Goal: Information Seeking & Learning: Learn about a topic

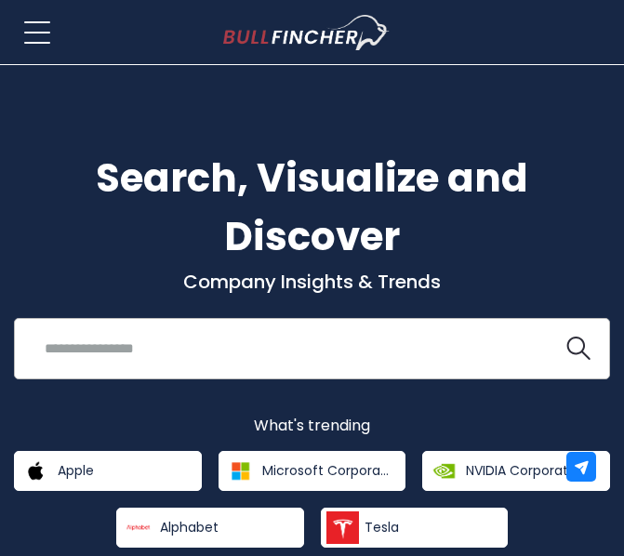
click at [286, 349] on input "search" at bounding box center [289, 348] width 511 height 34
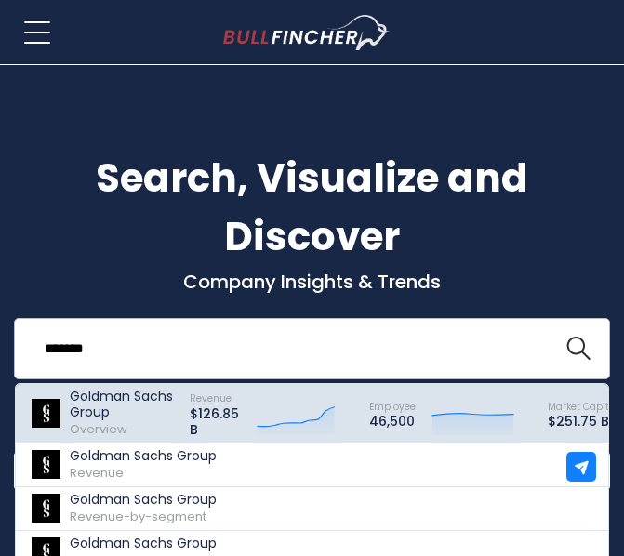
type input "*******"
click at [135, 419] on p "Goldman Sachs Group" at bounding box center [121, 405] width 103 height 32
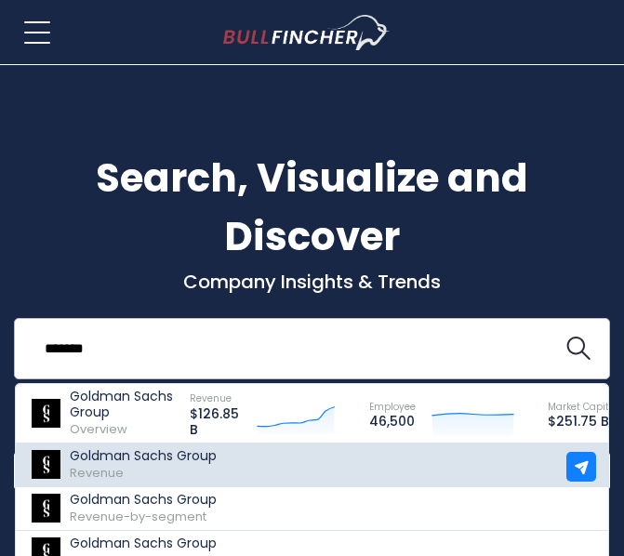
click at [151, 483] on link "[PERSON_NAME] [PERSON_NAME] Group Revenue" at bounding box center [388, 466] width 744 height 44
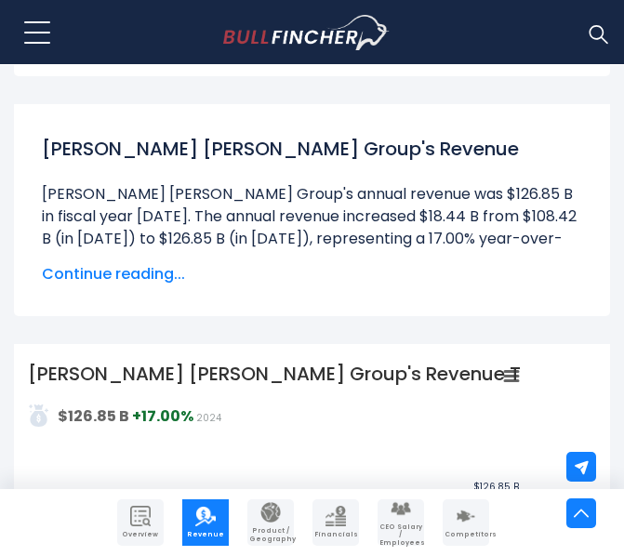
scroll to position [415, 0]
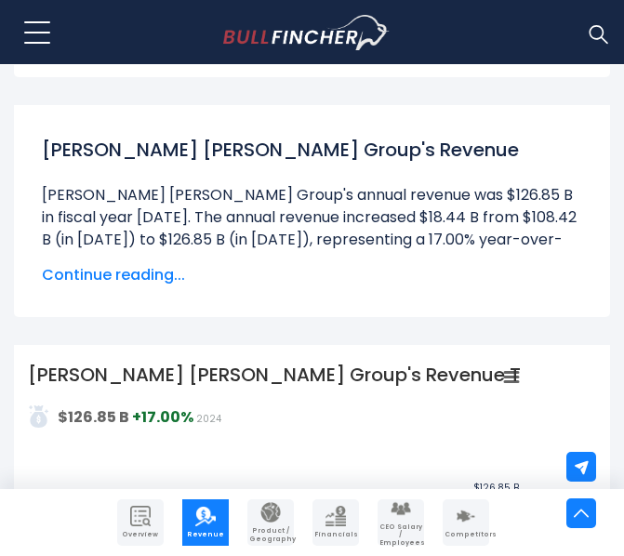
click at [146, 271] on span "Continue reading..." at bounding box center [312, 275] width 541 height 22
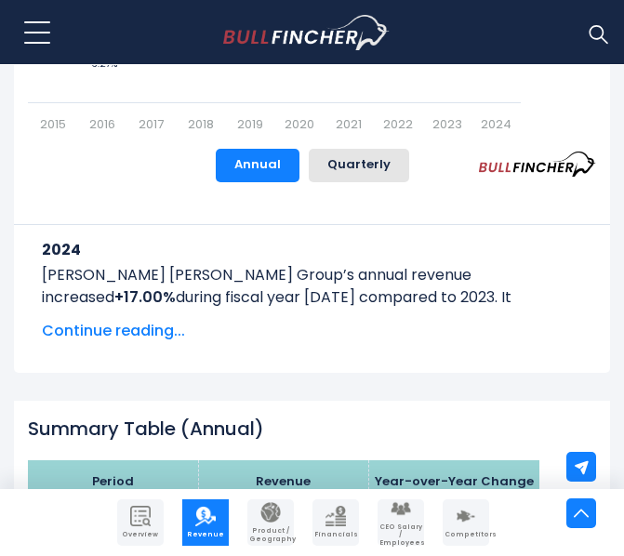
scroll to position [2297, 0]
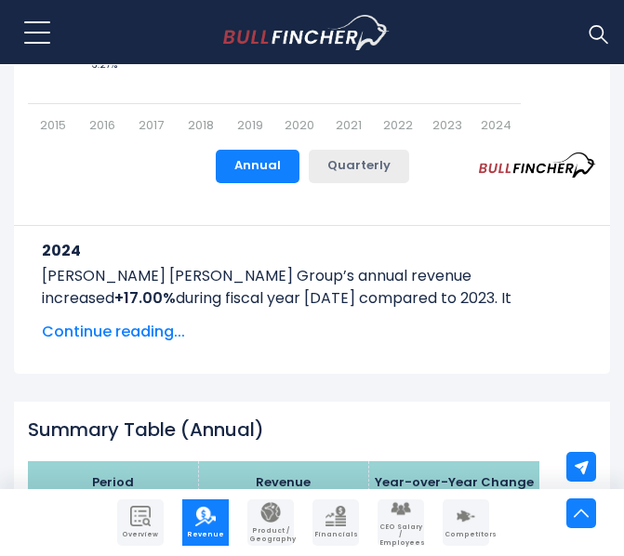
click at [352, 177] on button "Quarterly" at bounding box center [359, 167] width 101 height 34
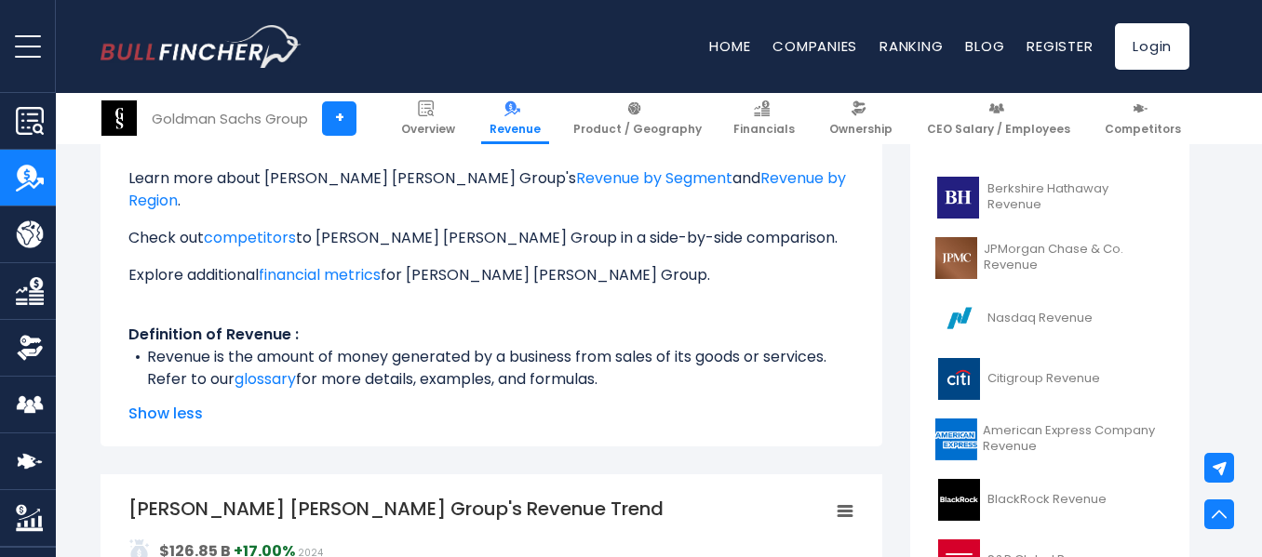
scroll to position [349, 0]
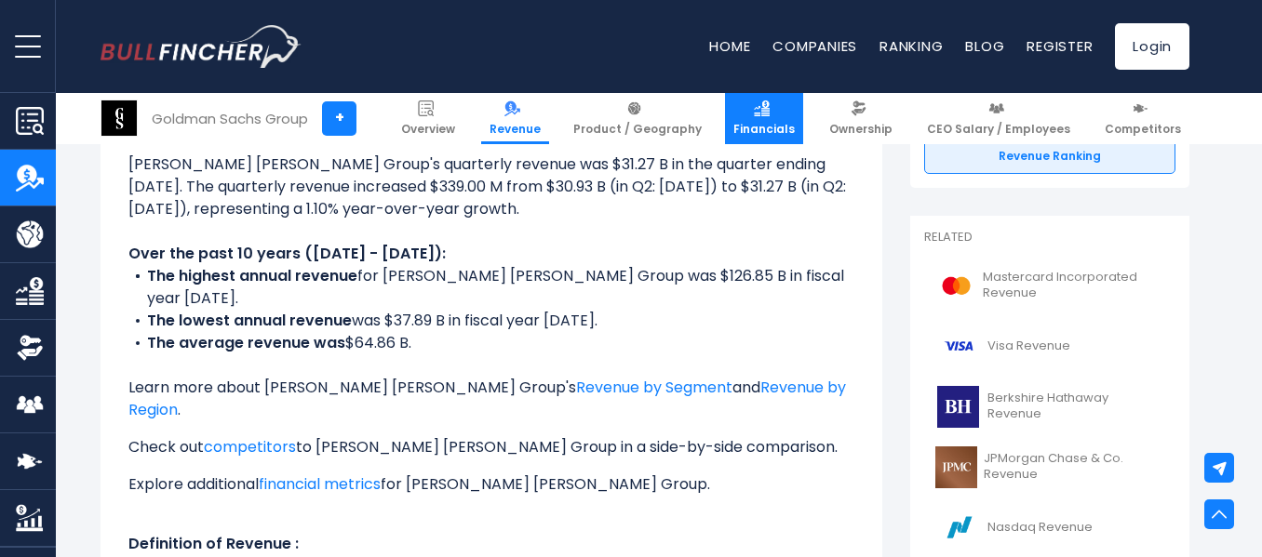
click at [623, 126] on span "Financials" at bounding box center [763, 129] width 61 height 15
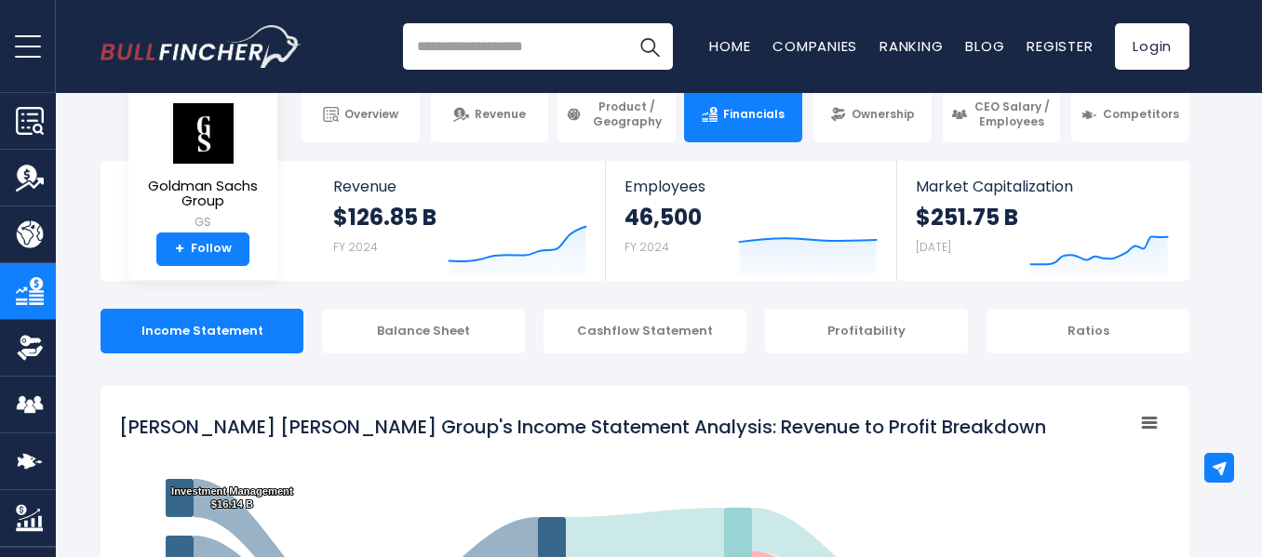
scroll to position [12, 0]
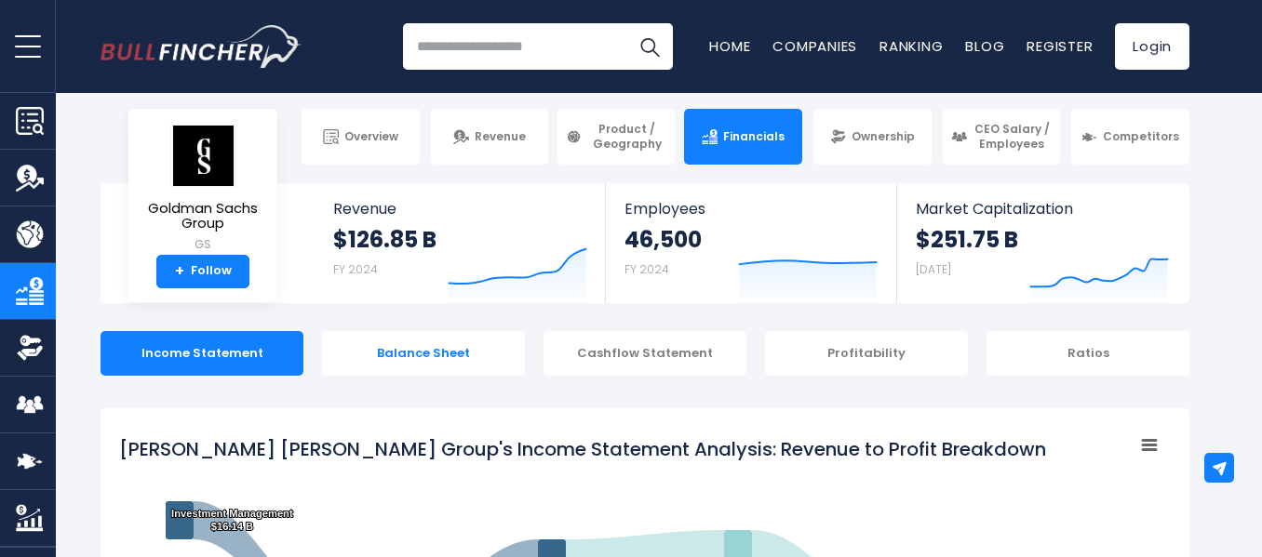
click at [482, 350] on div "Balance Sheet" at bounding box center [423, 353] width 203 height 45
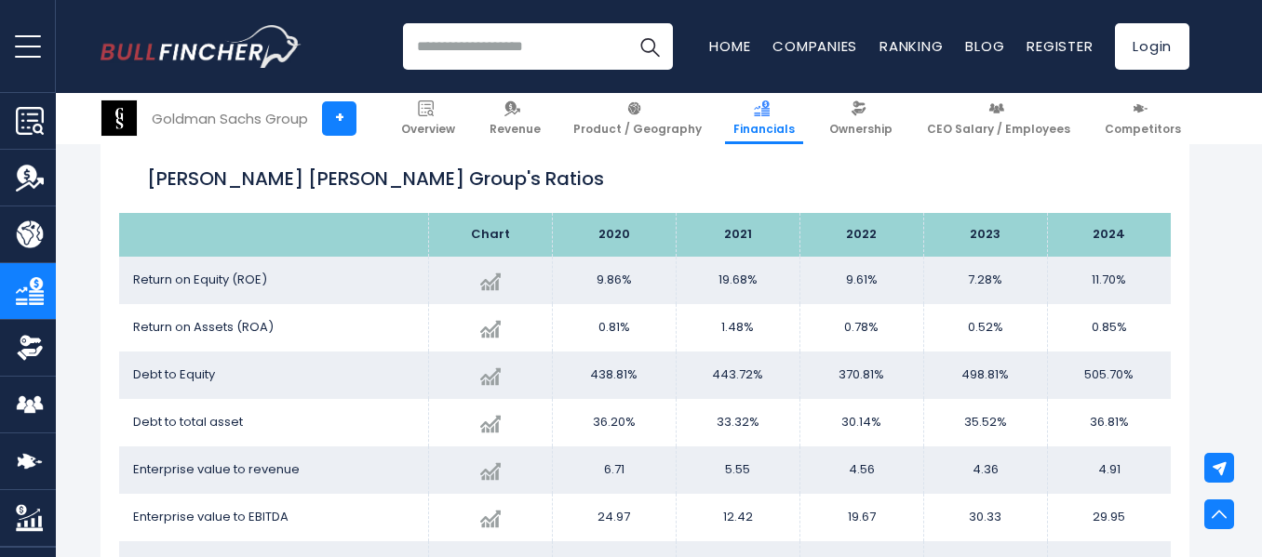
scroll to position [3642, 0]
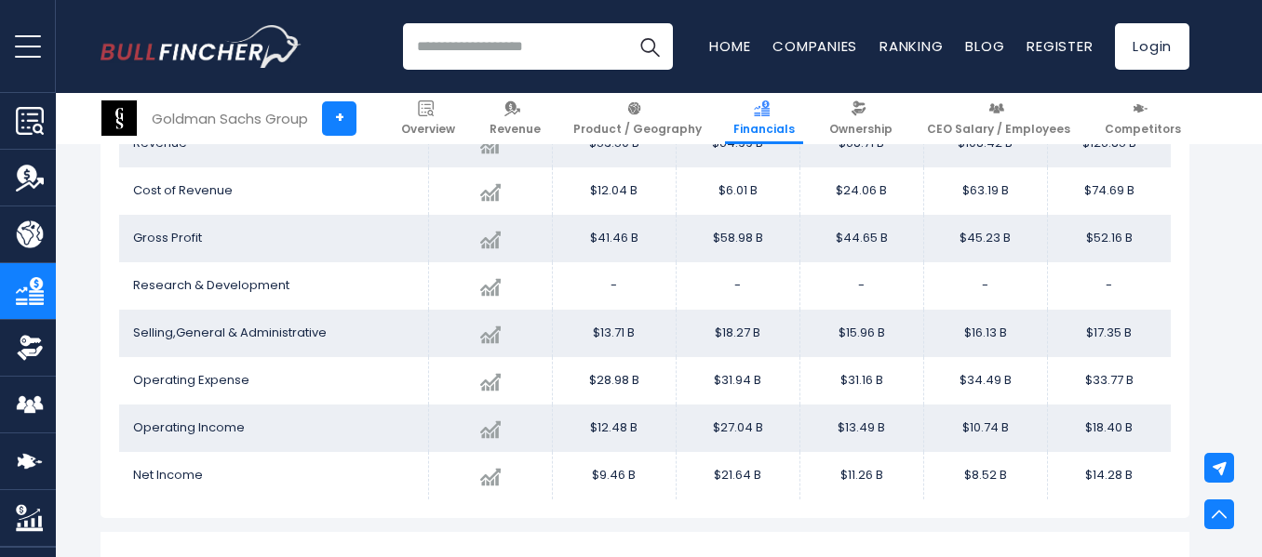
scroll to position [2407, 0]
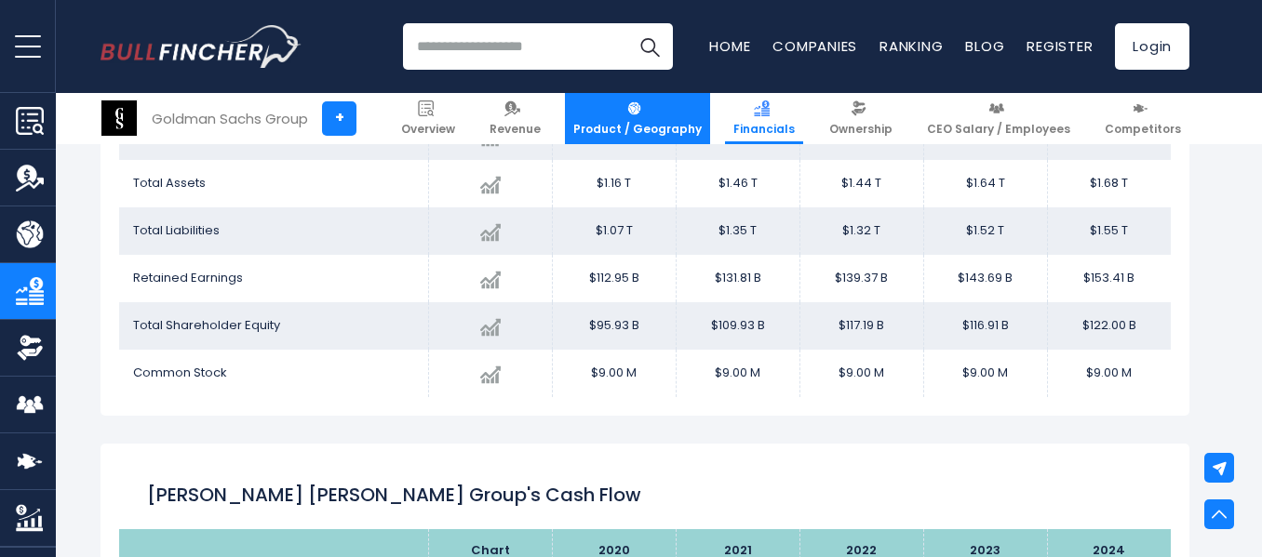
click at [659, 122] on span "Product / Geography" at bounding box center [637, 129] width 128 height 15
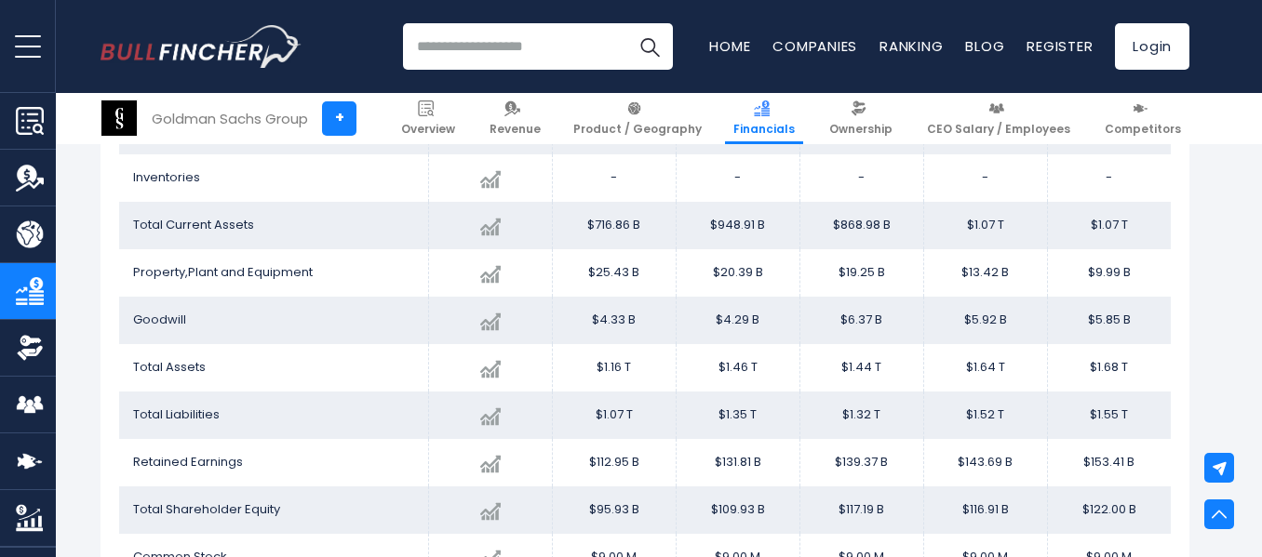
scroll to position [2202, 0]
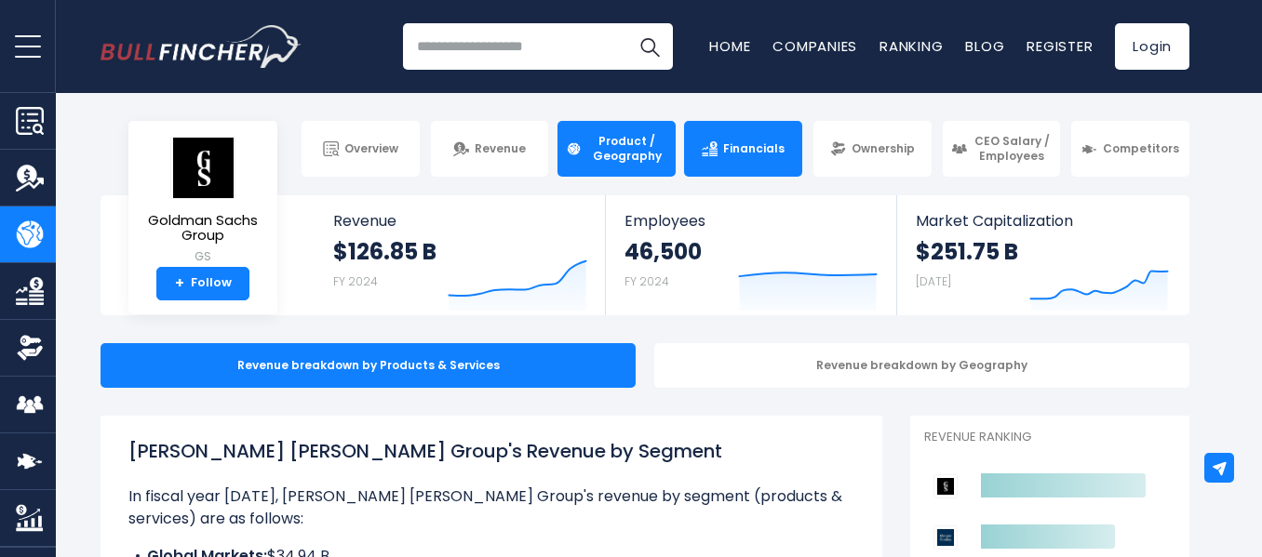
click at [742, 147] on span "Financials" at bounding box center [753, 148] width 61 height 15
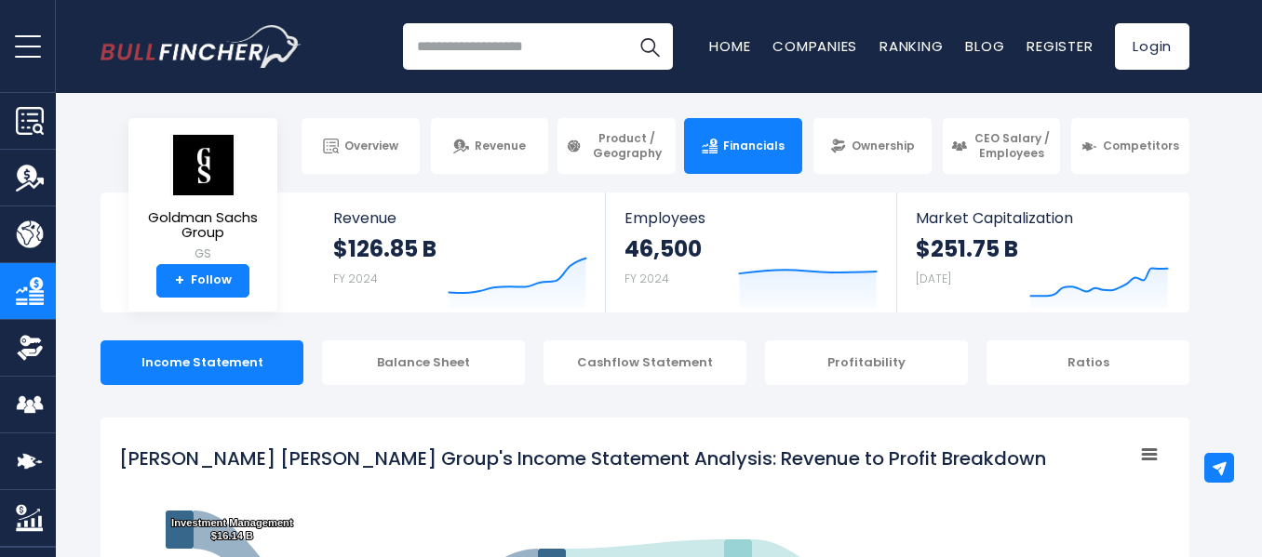
scroll to position [2, 0]
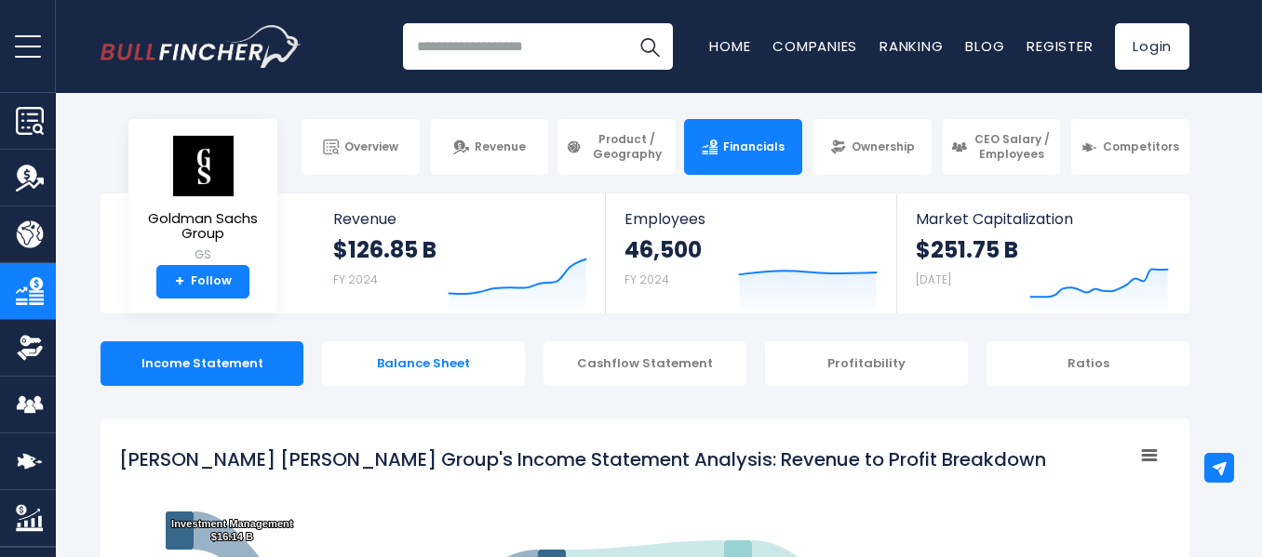
click at [424, 376] on div "Balance Sheet" at bounding box center [423, 364] width 203 height 45
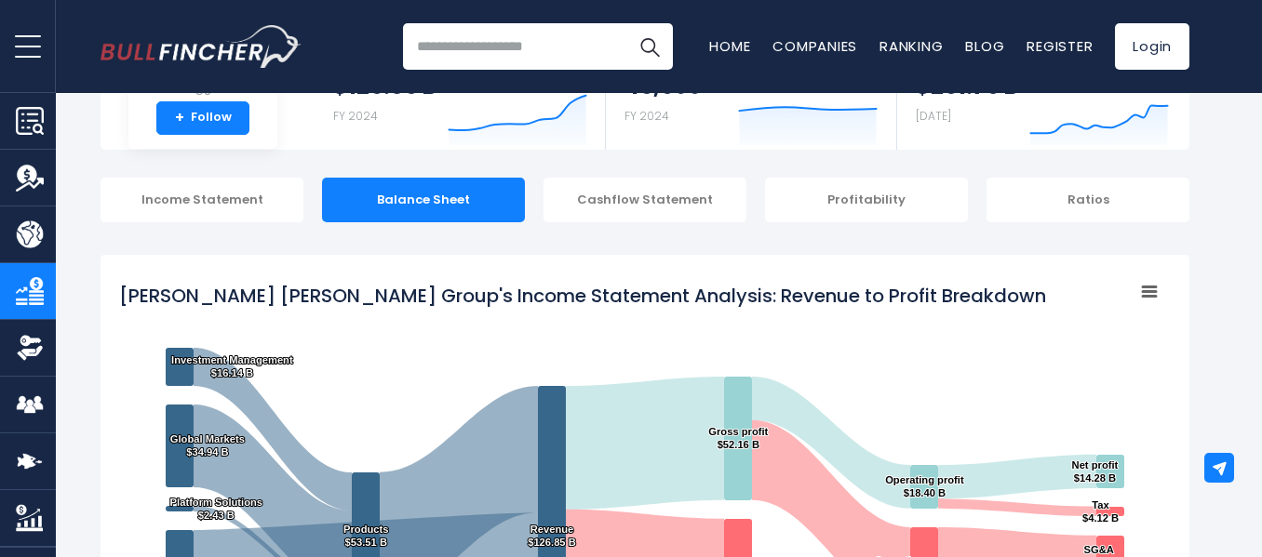
scroll to position [60, 0]
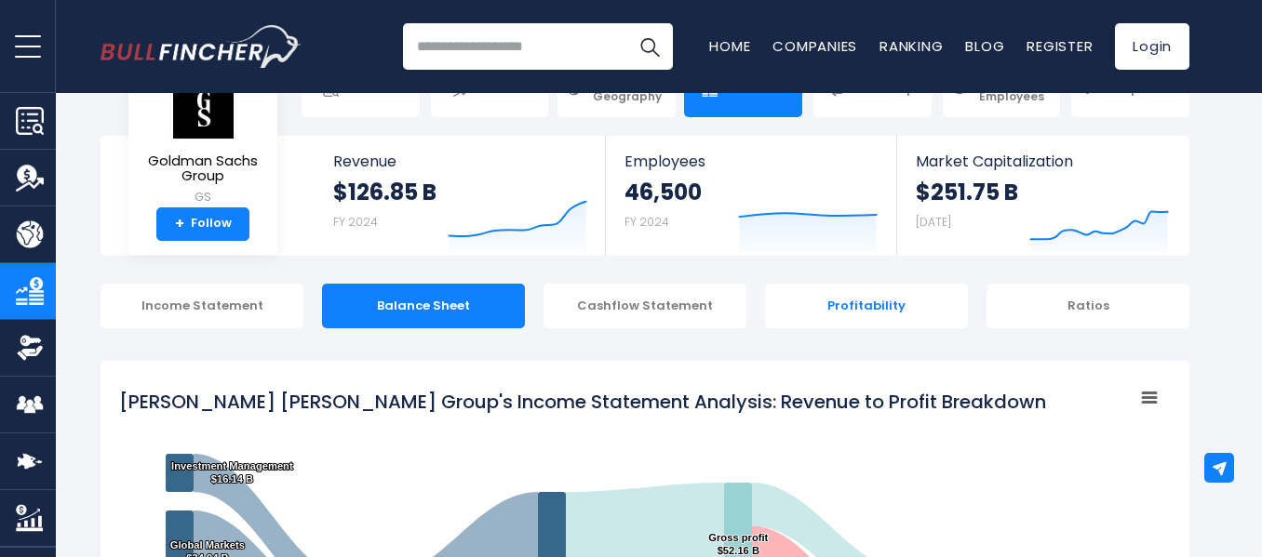
click at [861, 303] on div "Profitability" at bounding box center [866, 306] width 203 height 45
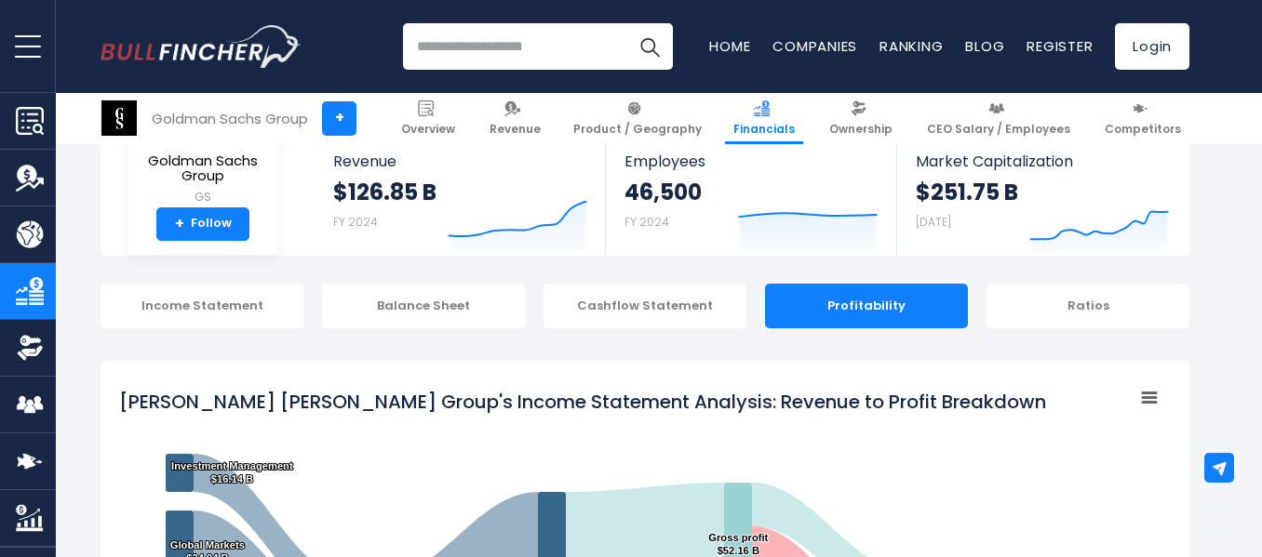
scroll to position [3059, 0]
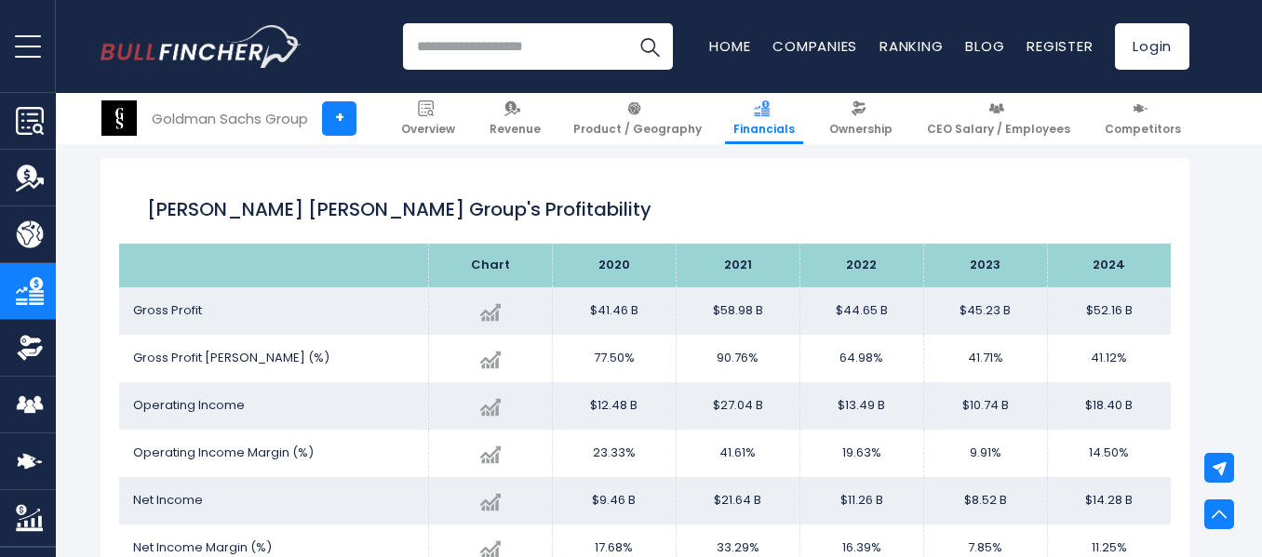
click at [222, 363] on span "Gross Profit Margin (%)" at bounding box center [231, 358] width 196 height 18
click at [232, 362] on span "Gross Profit Margin (%)" at bounding box center [231, 358] width 196 height 18
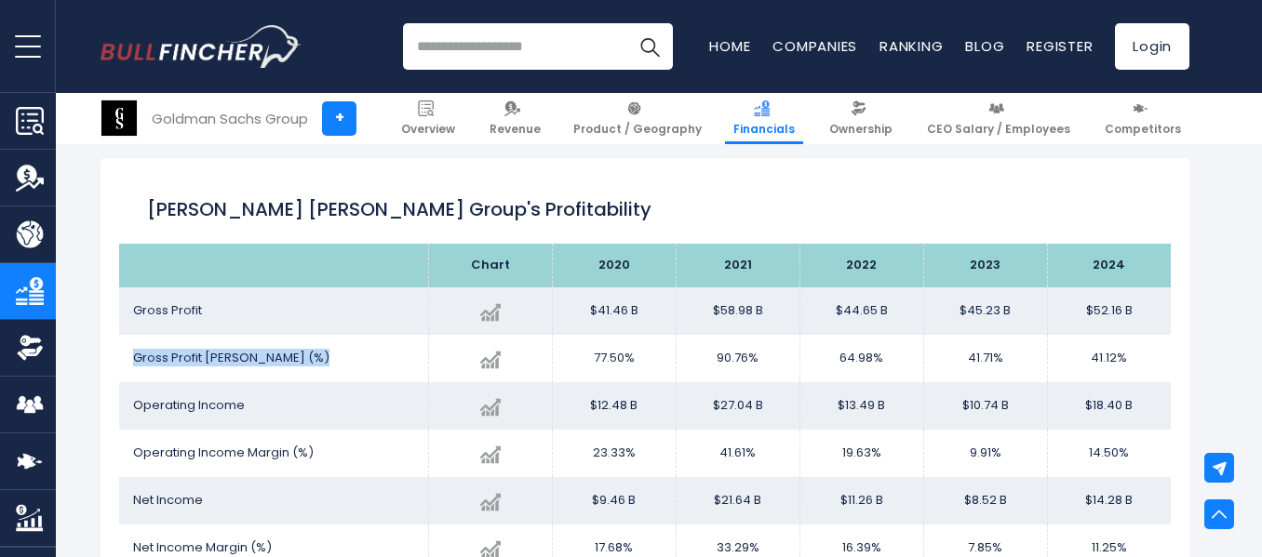
click at [220, 368] on div at bounding box center [220, 368] width 0 height 0
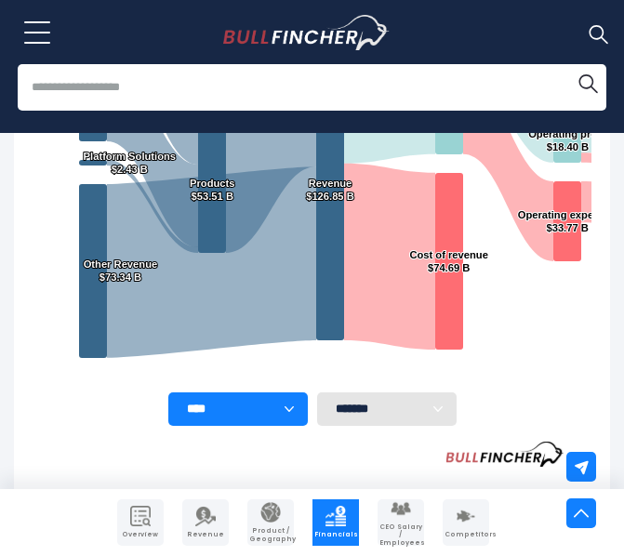
scroll to position [693, 0]
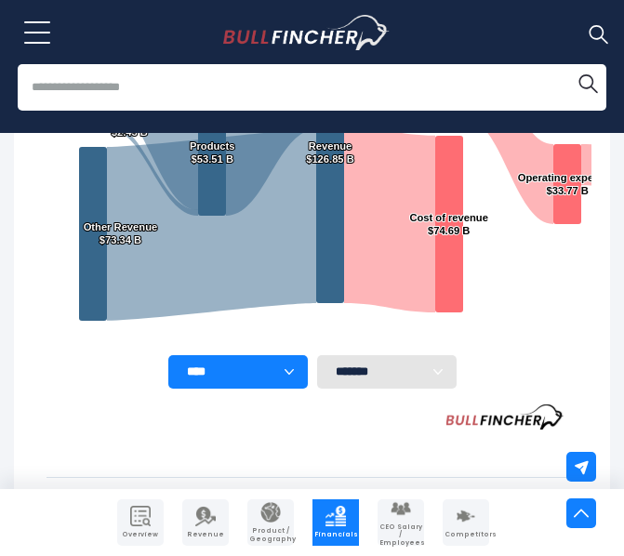
click at [399, 389] on select "******* ** ** ** **" at bounding box center [387, 372] width 140 height 34
select select "**"
click at [317, 389] on select "******* ** ** ** **" at bounding box center [387, 372] width 140 height 34
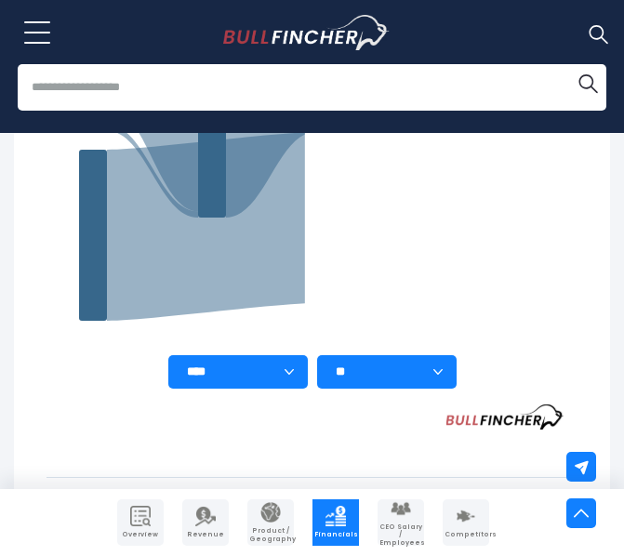
click at [375, 389] on select "******* ** ** ** **" at bounding box center [387, 372] width 140 height 34
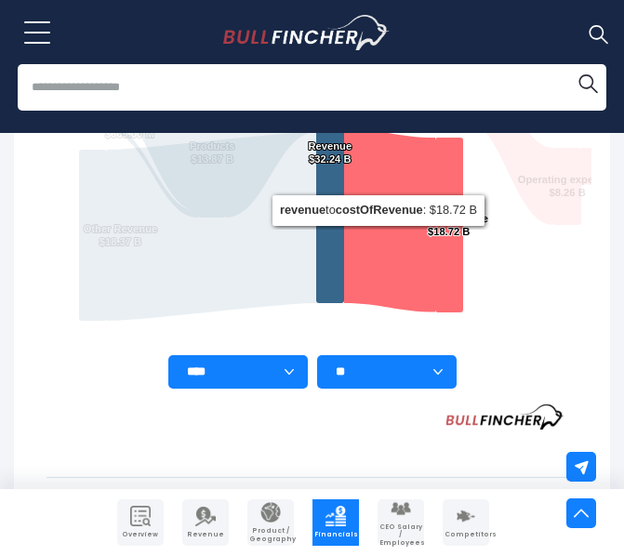
select select
click at [317, 389] on select "******* ** ** ** **" at bounding box center [387, 372] width 140 height 34
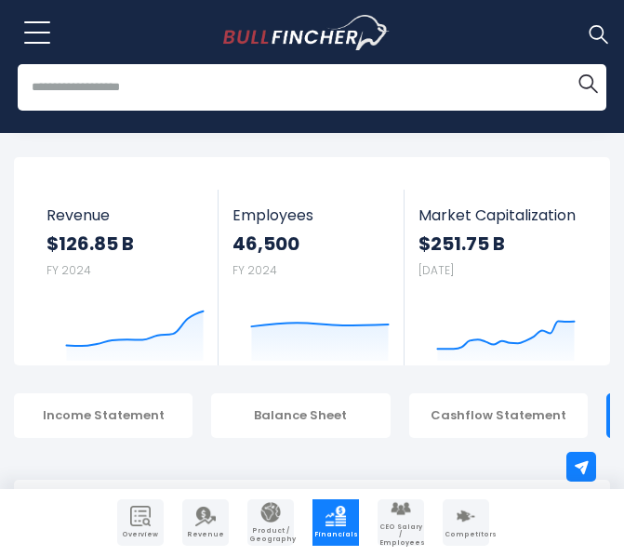
scroll to position [84, 0]
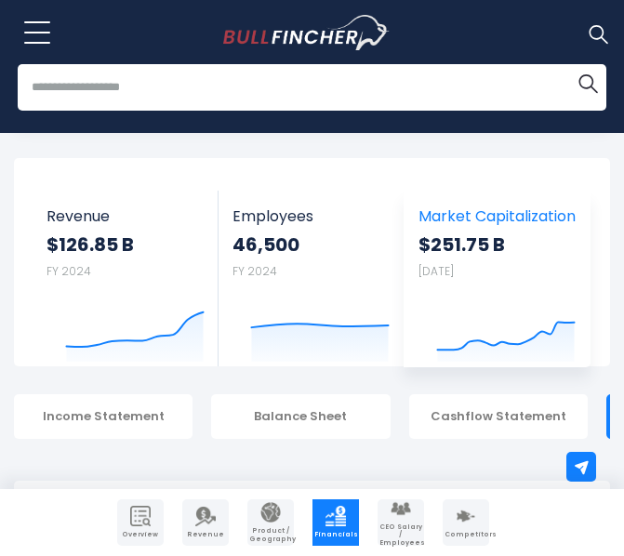
click at [485, 249] on strong "$251.75 B" at bounding box center [497, 245] width 157 height 24
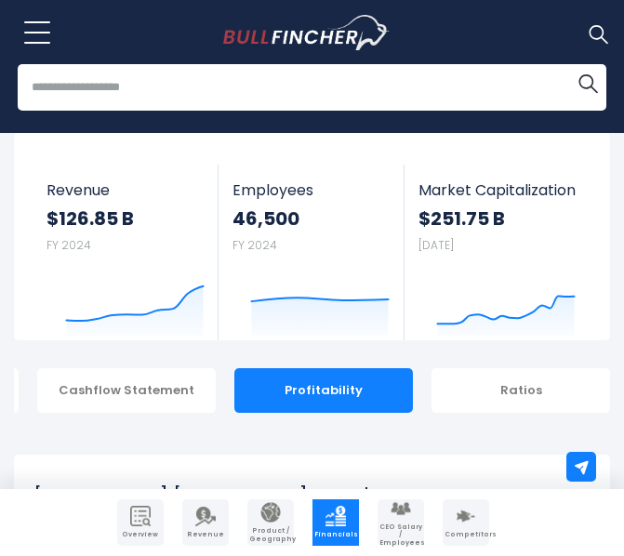
scroll to position [0, 0]
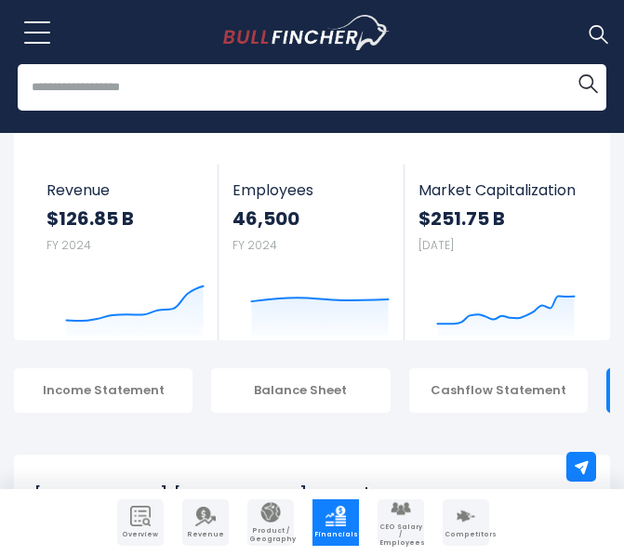
drag, startPoint x: 84, startPoint y: 404, endPoint x: -245, endPoint y: 395, distance: 328.6
click at [0, 395] on html "Overview Revenue Product / Geography" at bounding box center [312, 168] width 624 height 556
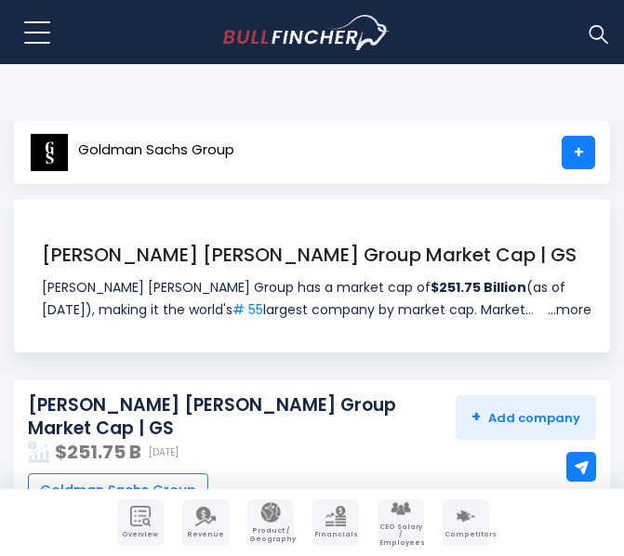
click at [558, 304] on link "...more" at bounding box center [567, 310] width 48 height 22
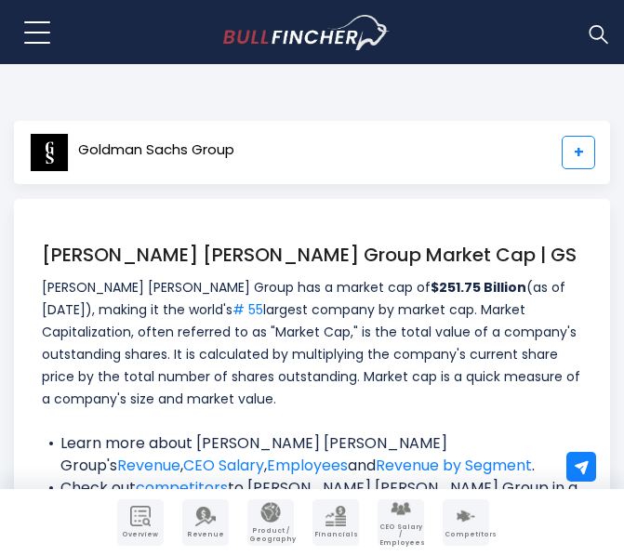
click at [589, 156] on link "+" at bounding box center [579, 153] width 34 height 34
